Goal: Entertainment & Leisure: Consume media (video, audio)

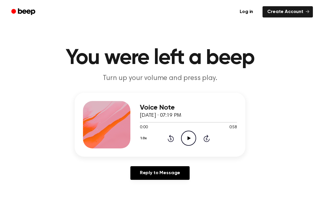
click at [239, 81] on main "You were left a beep Turn up your volume and press play. Voice Note [DATE] · 07…" at bounding box center [160, 182] width 320 height 365
click at [188, 138] on icon at bounding box center [188, 138] width 3 height 4
click at [156, 135] on div "1.0x Rewind 5 seconds Play Audio Skip 5 seconds" at bounding box center [188, 138] width 97 height 15
click at [156, 134] on div "1.0x Rewind 5 seconds Play Audio Skip 5 seconds" at bounding box center [188, 138] width 97 height 15
click at [166, 136] on div "1.0x Rewind 5 seconds Play Audio Skip 5 seconds" at bounding box center [188, 138] width 97 height 15
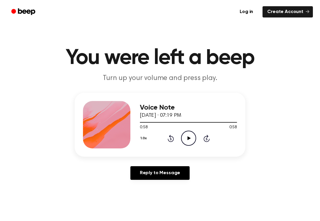
click at [167, 137] on icon "Rewind 5 seconds" at bounding box center [170, 138] width 7 height 8
click at [168, 136] on icon "Rewind 5 seconds" at bounding box center [170, 138] width 7 height 8
click at [165, 132] on div "1.0x Rewind 5 seconds Play Audio Skip 5 seconds" at bounding box center [188, 138] width 97 height 15
click at [166, 135] on div "1.0x Rewind 5 seconds Play Audio Skip 5 seconds" at bounding box center [188, 138] width 97 height 15
click at [163, 134] on div "1.0x Rewind 5 seconds Play Audio Skip 5 seconds" at bounding box center [188, 138] width 97 height 15
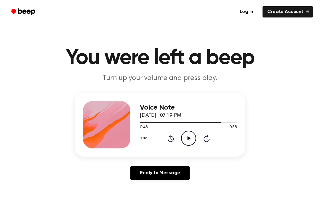
click at [163, 134] on div "1.0x Rewind 5 seconds Play Audio Skip 5 seconds" at bounding box center [188, 138] width 97 height 15
click at [164, 136] on div "1.0x Rewind 5 seconds Play Audio Skip 5 seconds" at bounding box center [188, 138] width 97 height 15
click at [164, 135] on div "1.0x Rewind 5 seconds Play Audio Skip 5 seconds" at bounding box center [188, 138] width 97 height 15
click at [163, 135] on div "1.0x Rewind 5 seconds Play Audio Skip 5 seconds" at bounding box center [188, 138] width 97 height 15
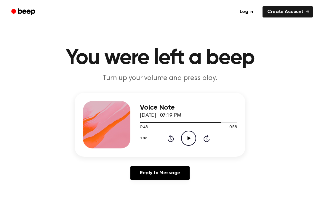
click at [163, 137] on div "1.0x Rewind 5 seconds Play Audio Skip 5 seconds" at bounding box center [188, 138] width 97 height 15
click at [165, 137] on div "1.0x Rewind 5 seconds Play Audio Skip 5 seconds" at bounding box center [188, 138] width 97 height 15
click at [167, 135] on icon "Rewind 5 seconds" at bounding box center [170, 138] width 7 height 8
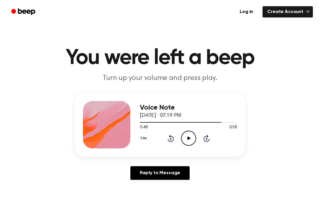
click at [167, 135] on icon "Rewind 5 seconds" at bounding box center [170, 138] width 7 height 8
click at [168, 135] on icon "Rewind 5 seconds" at bounding box center [170, 138] width 7 height 8
click at [168, 136] on icon "Rewind 5 seconds" at bounding box center [170, 138] width 7 height 8
click at [166, 135] on div "1.0x Rewind 5 seconds Play Audio Skip 5 seconds" at bounding box center [188, 138] width 97 height 15
click at [165, 134] on div "1.0x Rewind 5 seconds Play Audio Skip 5 seconds" at bounding box center [188, 138] width 97 height 15
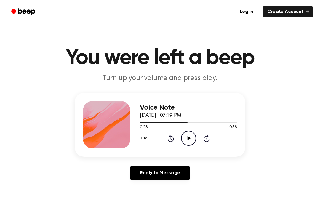
click at [165, 134] on div "1.0x Rewind 5 seconds Play Audio Skip 5 seconds" at bounding box center [188, 138] width 97 height 15
click at [164, 133] on div "1.0x Rewind 5 seconds Play Audio Skip 5 seconds" at bounding box center [188, 138] width 97 height 15
click at [165, 135] on div "1.0x Rewind 5 seconds Play Audio Skip 5 seconds" at bounding box center [188, 138] width 97 height 15
click at [164, 134] on div "1.0x Rewind 5 seconds Play Audio Skip 5 seconds" at bounding box center [188, 138] width 97 height 15
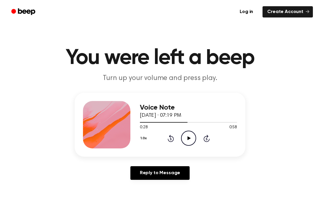
click at [167, 137] on icon "Rewind 5 seconds" at bounding box center [170, 138] width 7 height 8
click at [175, 135] on div "1.0x Rewind 5 seconds Play Audio Skip 5 seconds" at bounding box center [188, 138] width 97 height 15
click at [171, 139] on icon at bounding box center [170, 139] width 1 height 2
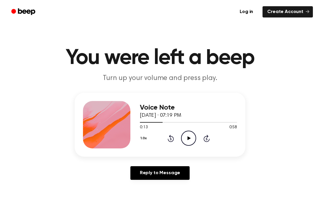
click at [169, 135] on icon "Rewind 5 seconds" at bounding box center [170, 138] width 7 height 8
click at [169, 137] on icon "Rewind 5 seconds" at bounding box center [170, 138] width 7 height 8
click at [170, 138] on icon "Rewind 5 seconds" at bounding box center [170, 138] width 7 height 8
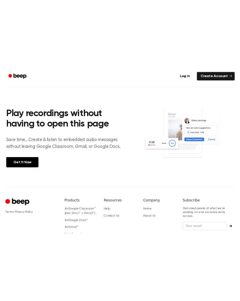
scroll to position [168, 0]
